Goal: Transaction & Acquisition: Subscribe to service/newsletter

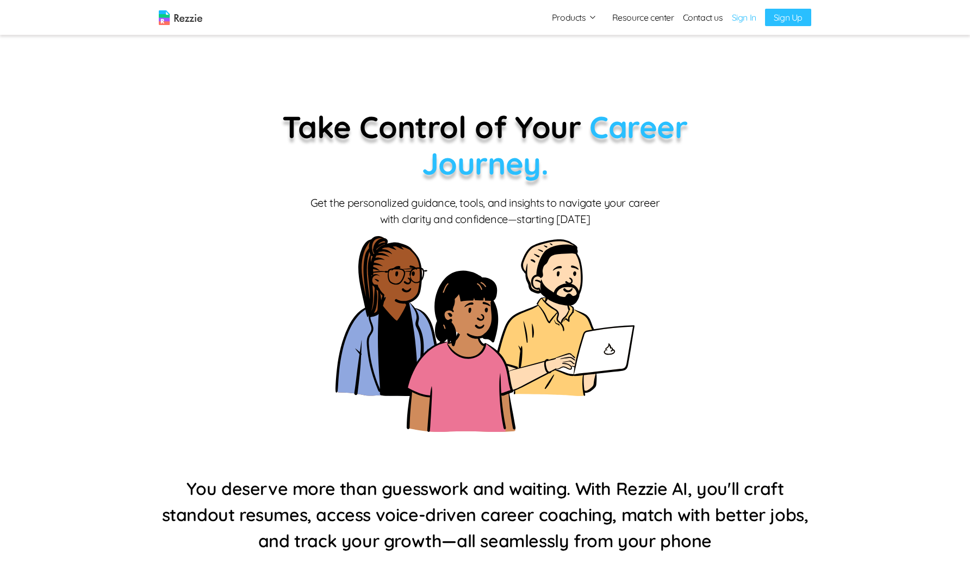
click at [735, 17] on link "Sign In" at bounding box center [744, 17] width 24 height 13
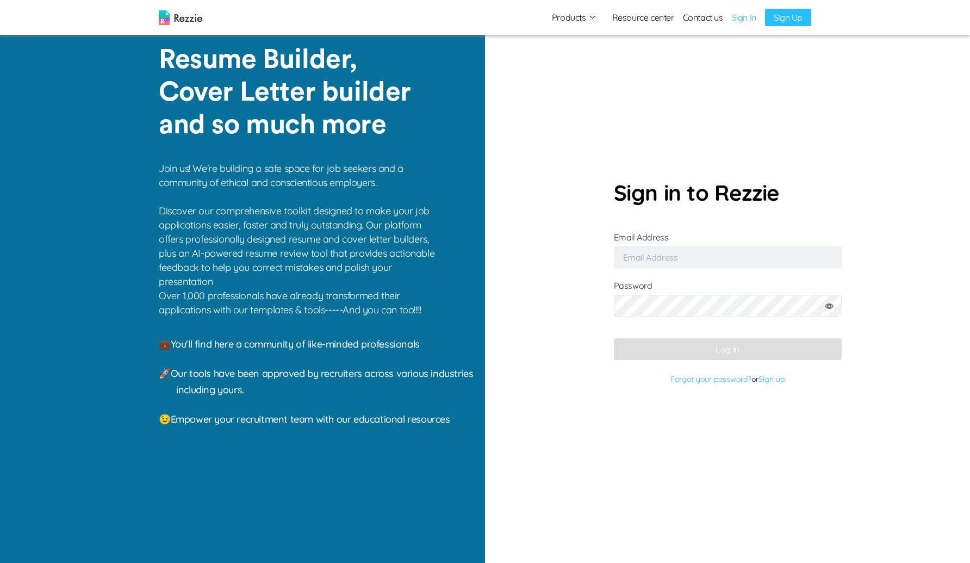
click at [681, 256] on input "Email Address" at bounding box center [728, 257] width 228 height 22
click at [679, 250] on input "[EMAIL_ADDRESS][DOMAIN_NAME]" at bounding box center [728, 257] width 228 height 22
click at [677, 268] on form "Sign in to Rezzie Email Address [EMAIL_ADDRESS][DOMAIN_NAME] Password Log In Fo…" at bounding box center [728, 281] width 228 height 211
click at [682, 255] on input "[EMAIL_ADDRESS][DOMAIN_NAME]" at bounding box center [728, 257] width 228 height 22
type input "[EMAIL_ADDRESS][DOMAIN_NAME]"
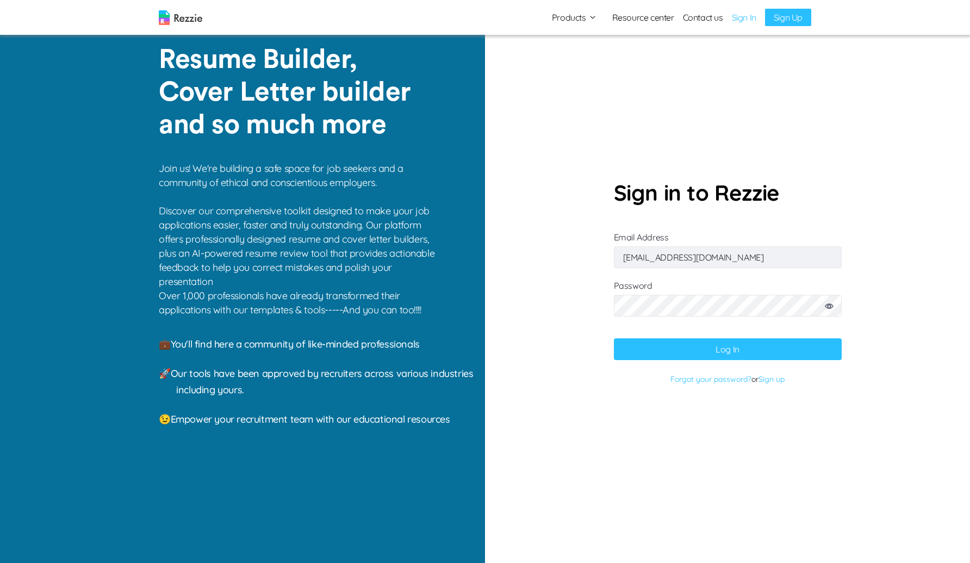
click at [614, 338] on button "Log In" at bounding box center [728, 349] width 228 height 22
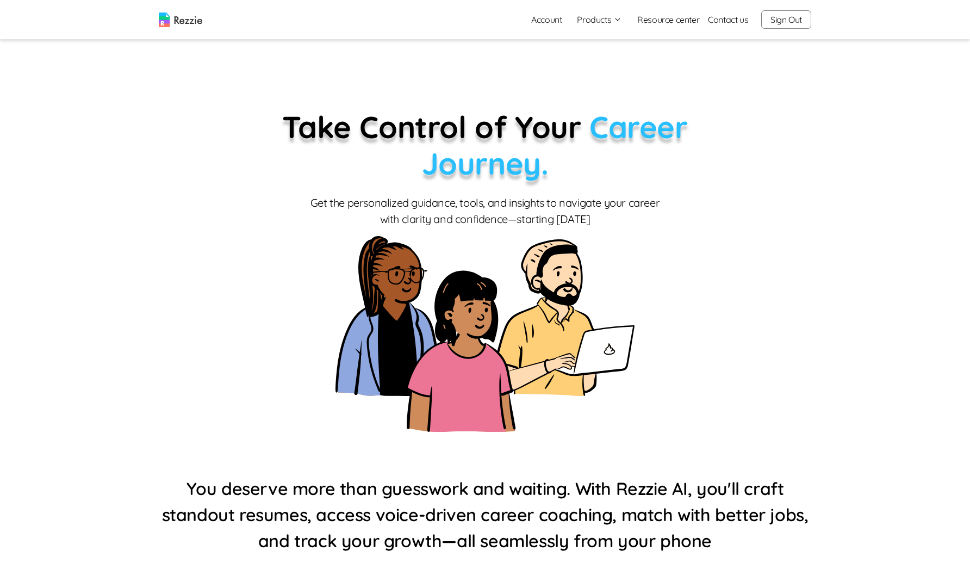
click at [535, 14] on link "Account" at bounding box center [547, 20] width 48 height 22
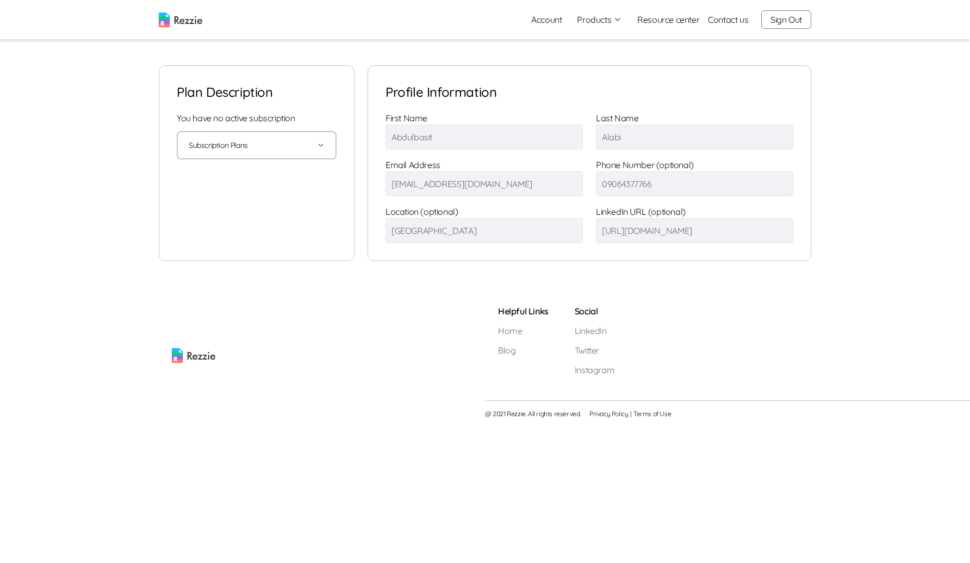
click at [310, 144] on button "Subscription Plans" at bounding box center [257, 145] width 136 height 26
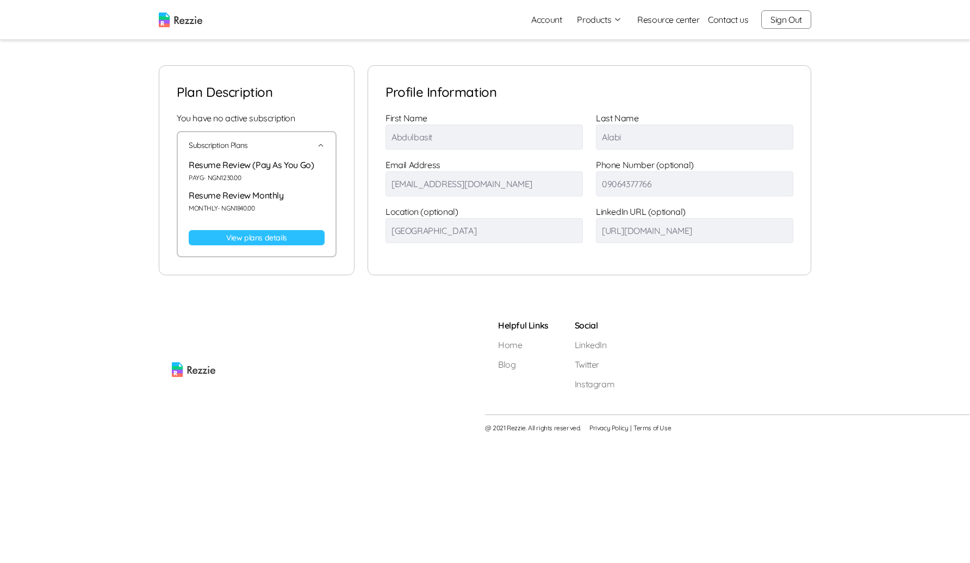
click at [289, 237] on link "View plans details" at bounding box center [257, 237] width 136 height 15
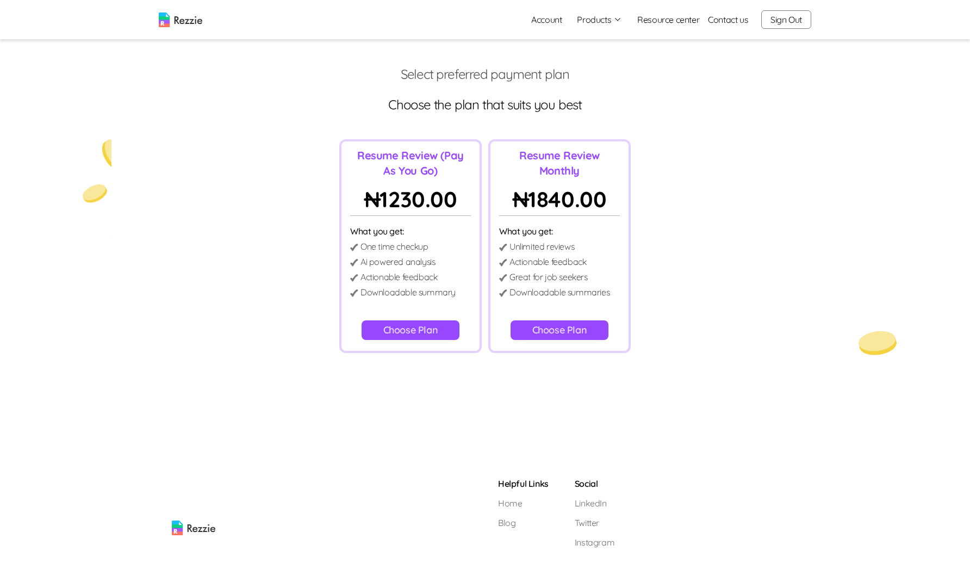
click at [554, 330] on button "Choose Plan" at bounding box center [560, 330] width 98 height 20
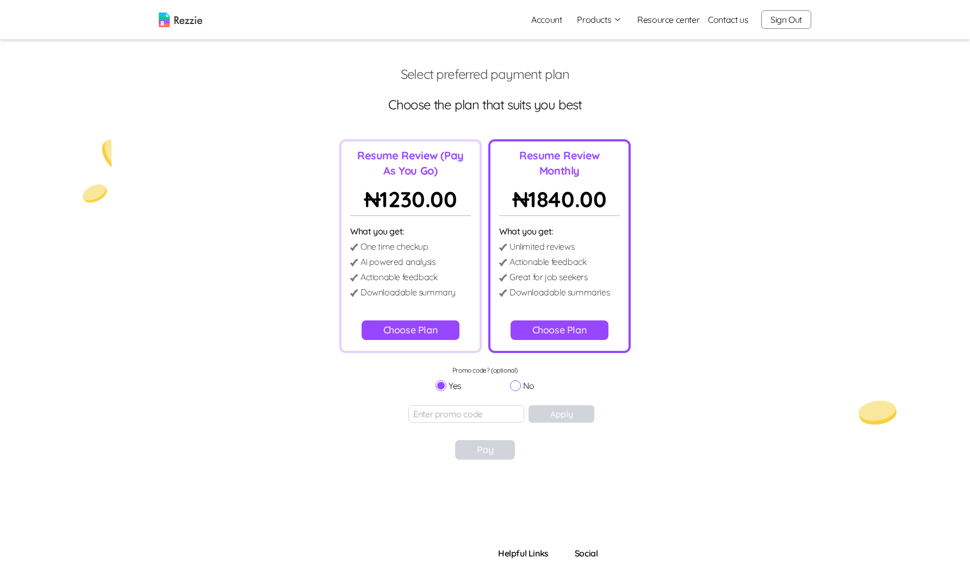
scroll to position [36, 0]
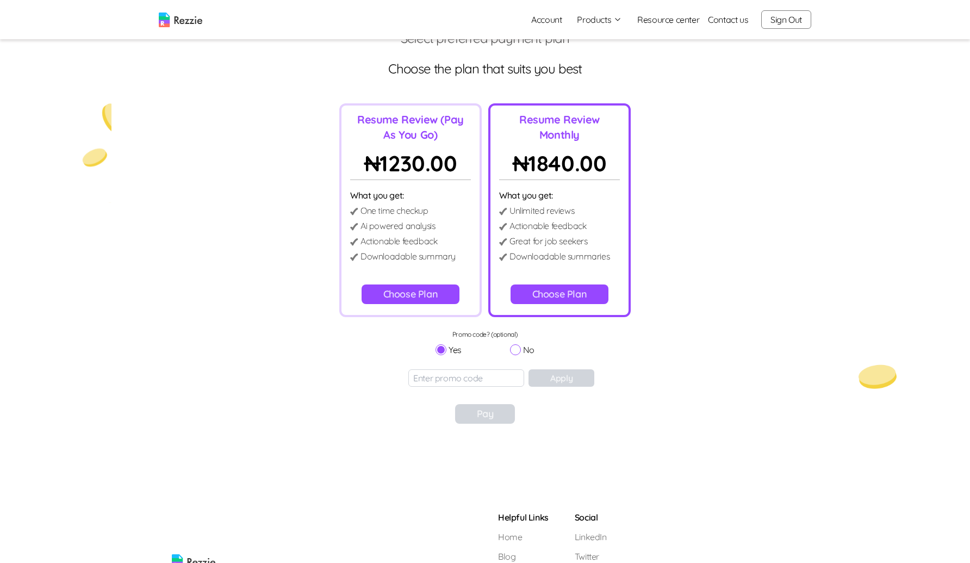
click at [515, 349] on input "No" at bounding box center [515, 349] width 11 height 11
radio input "true"
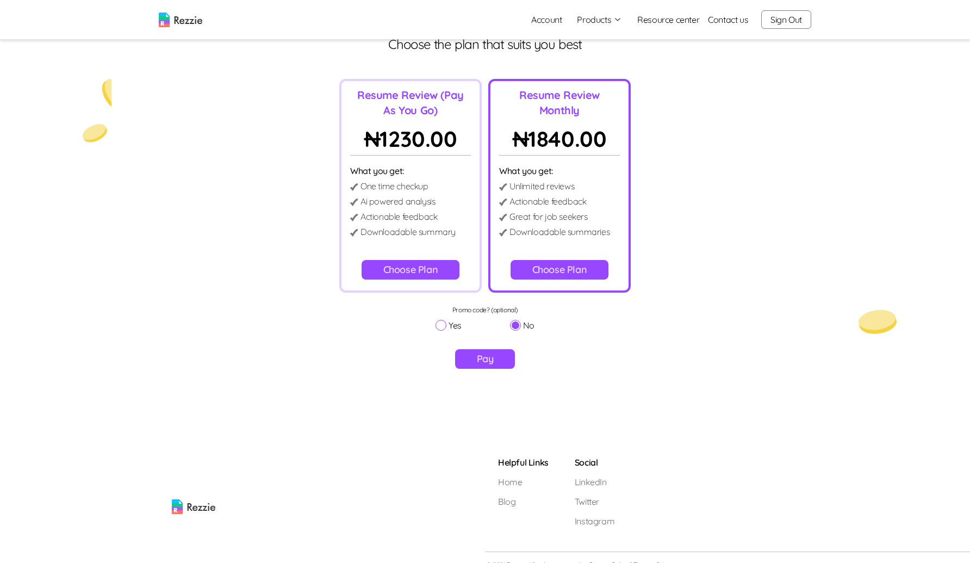
scroll to position [75, 0]
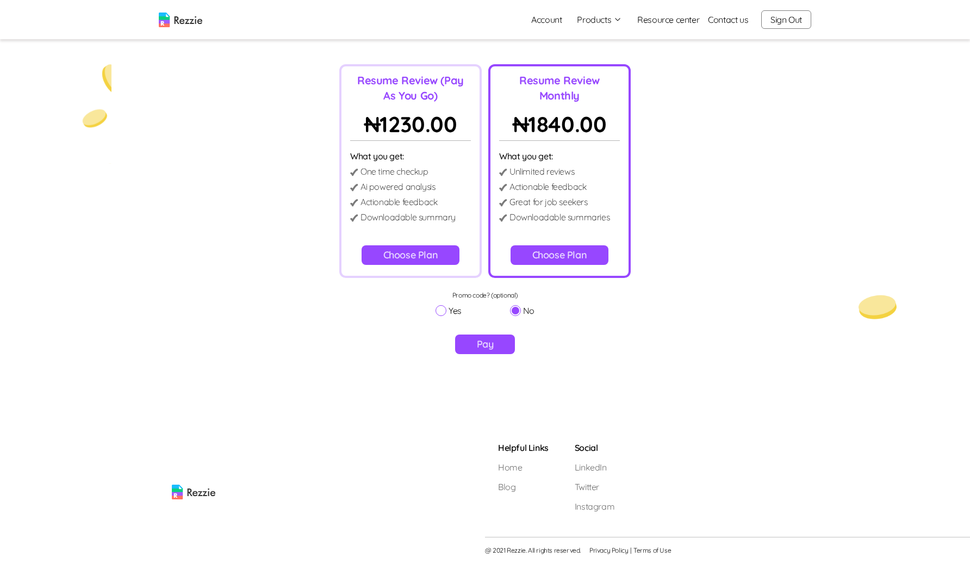
click at [496, 343] on button "Pay" at bounding box center [485, 345] width 60 height 20
